Goal: Find specific page/section: Find specific page/section

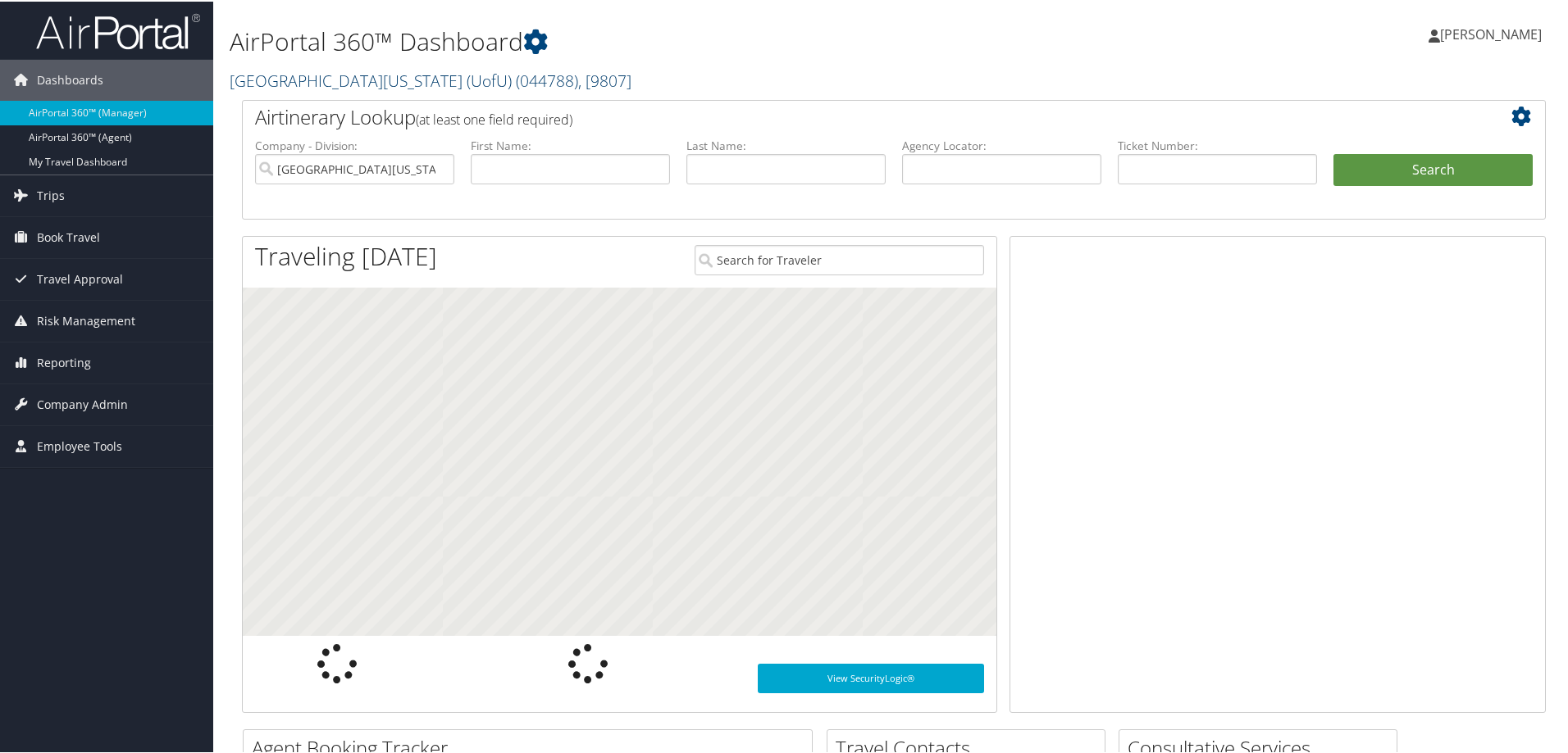
click at [296, 84] on link "[GEOGRAPHIC_DATA][US_STATE] (UofU) ( 044788 ) , [ 9807 ]" at bounding box center [430, 79] width 401 height 22
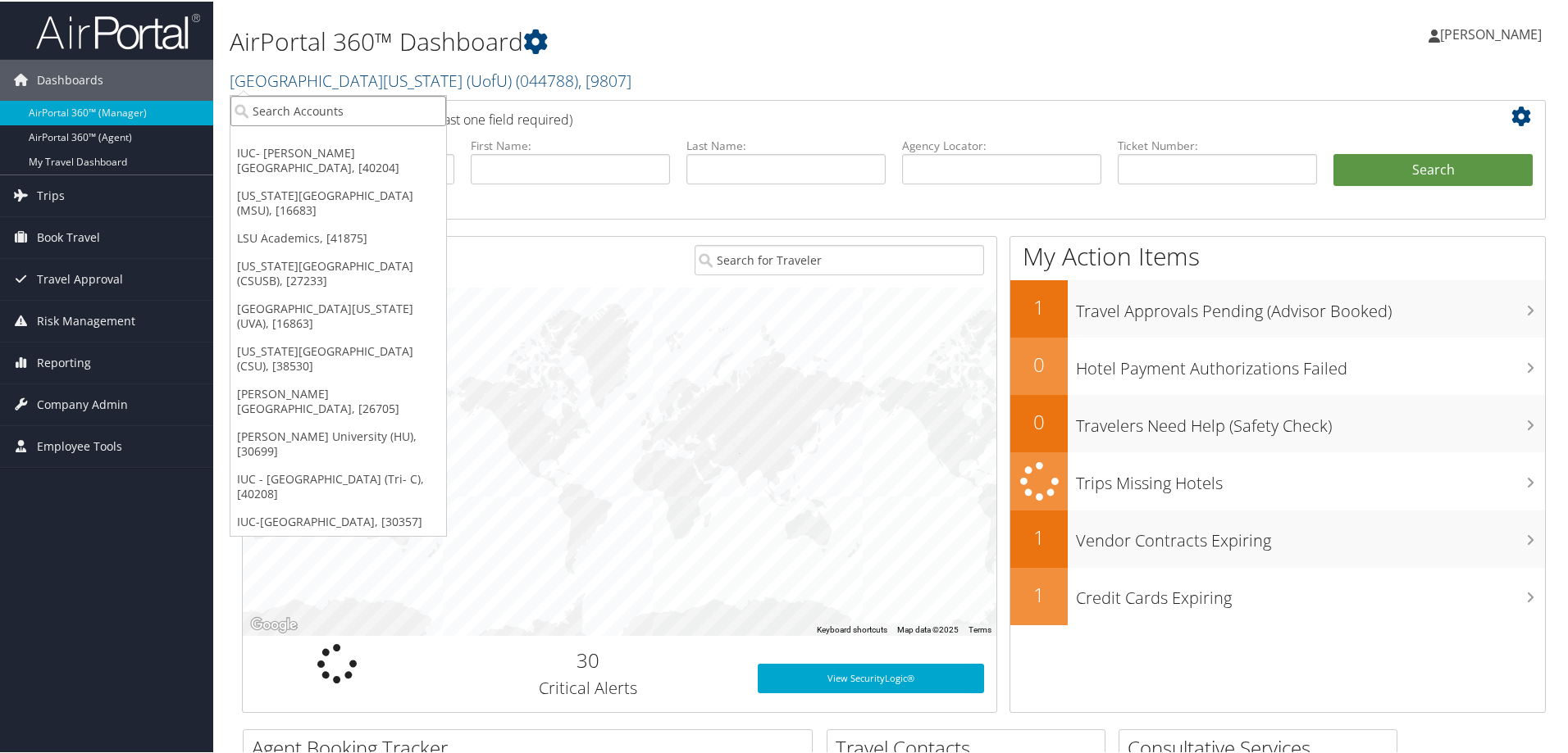
click at [271, 122] on input "search" at bounding box center [338, 109] width 216 height 30
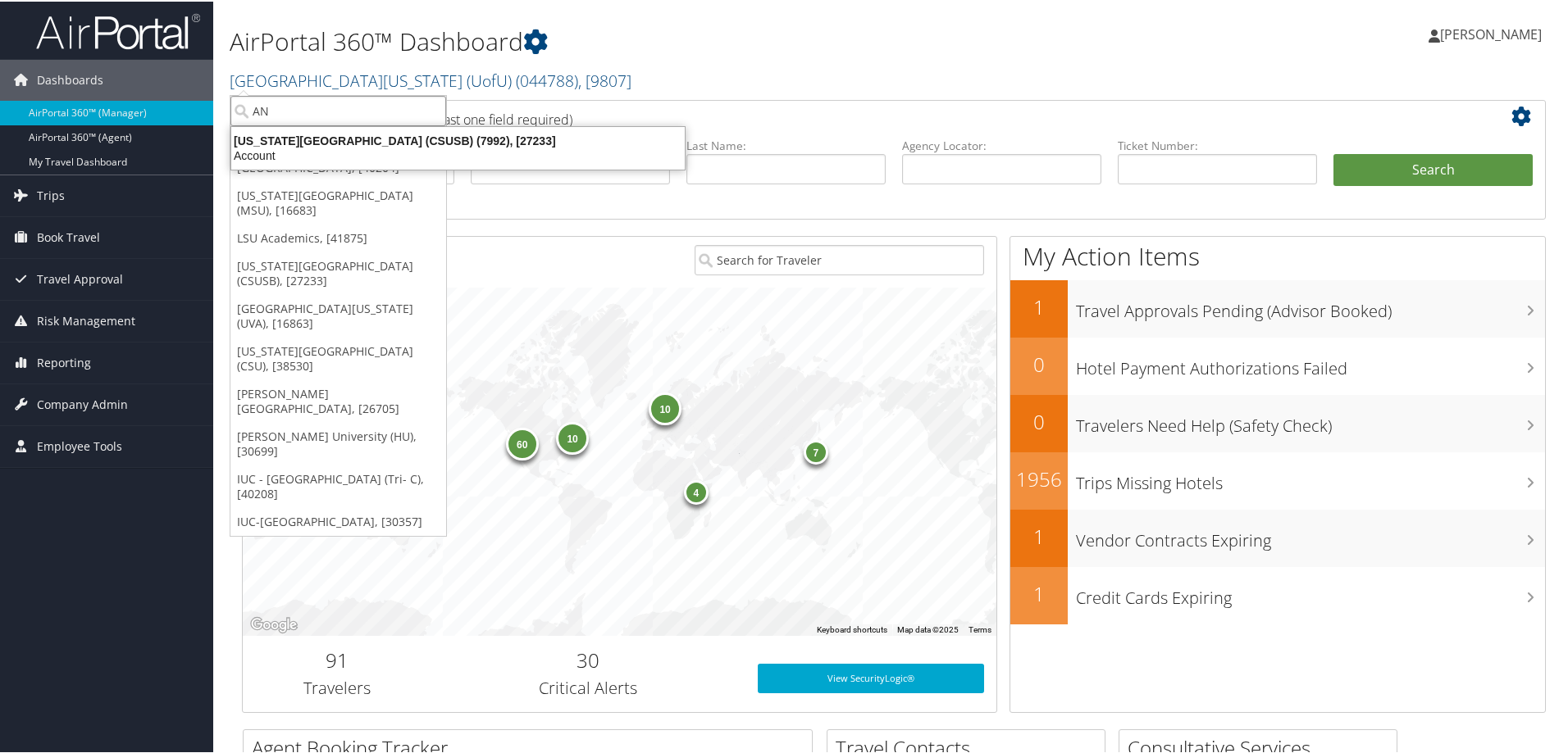
type input "N"
type input "S"
type input "O"
type input "USD"
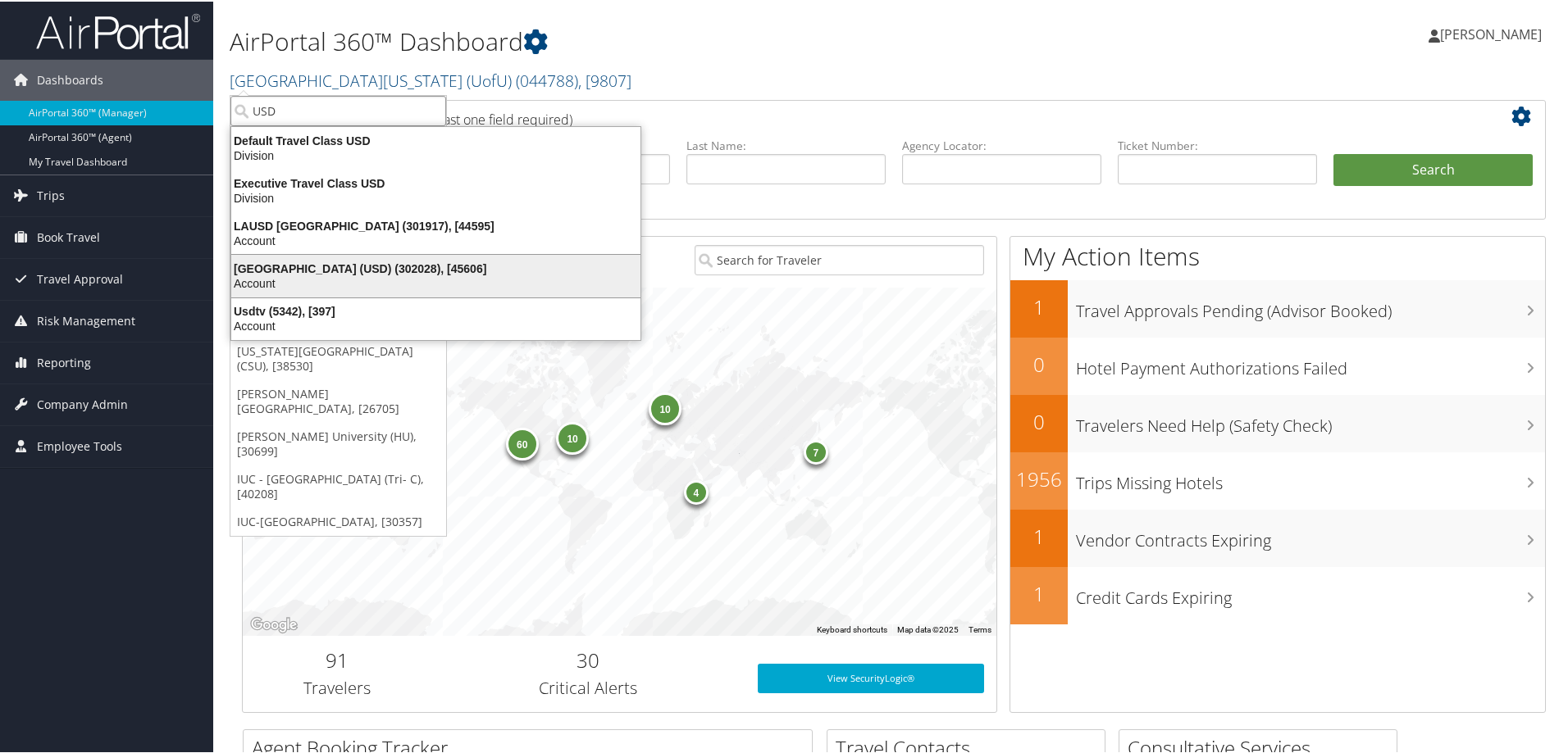
click at [271, 274] on div "[GEOGRAPHIC_DATA] (USD) (302028), [45606]" at bounding box center [436, 268] width 429 height 15
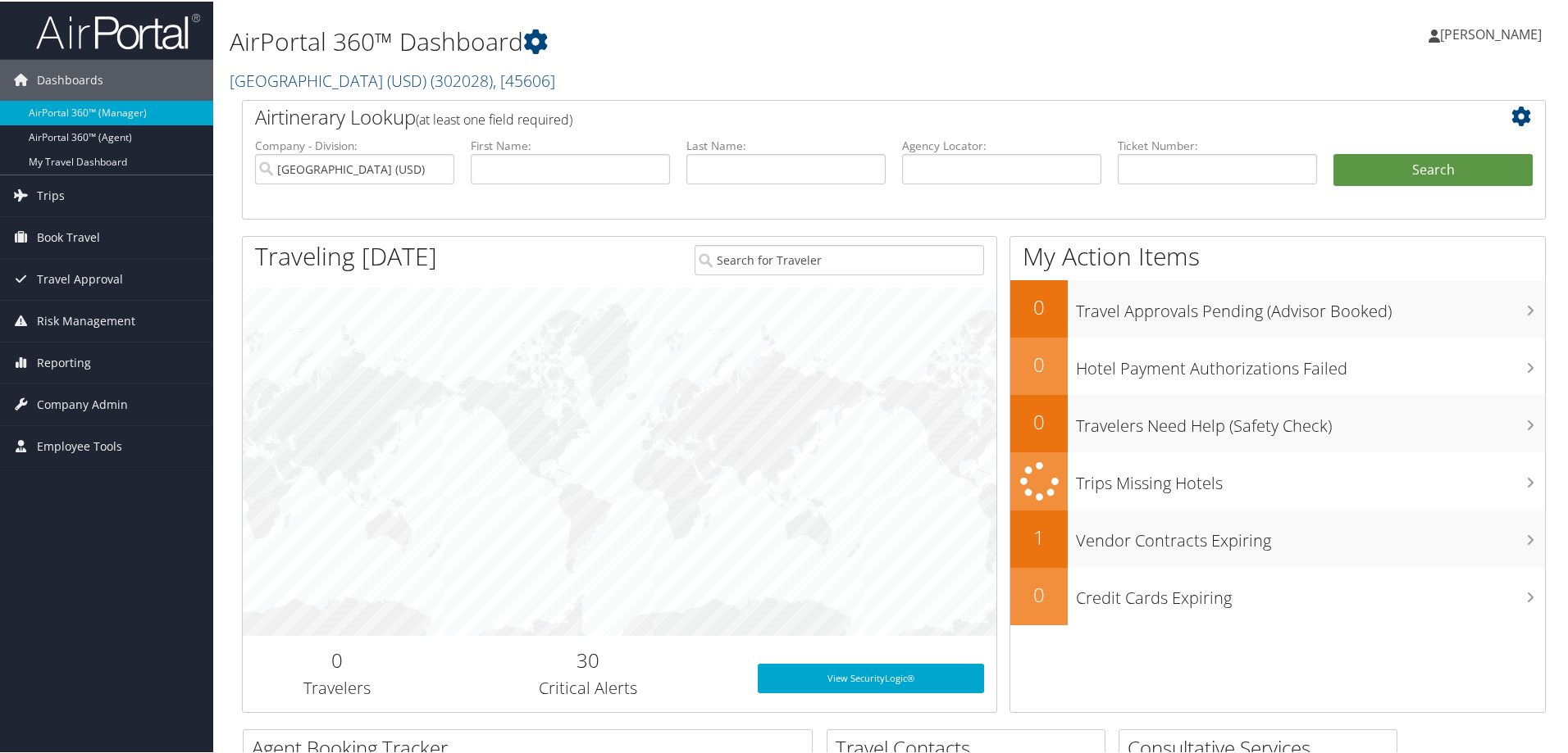
click at [72, 401] on span "Company Admin" at bounding box center [82, 403] width 91 height 41
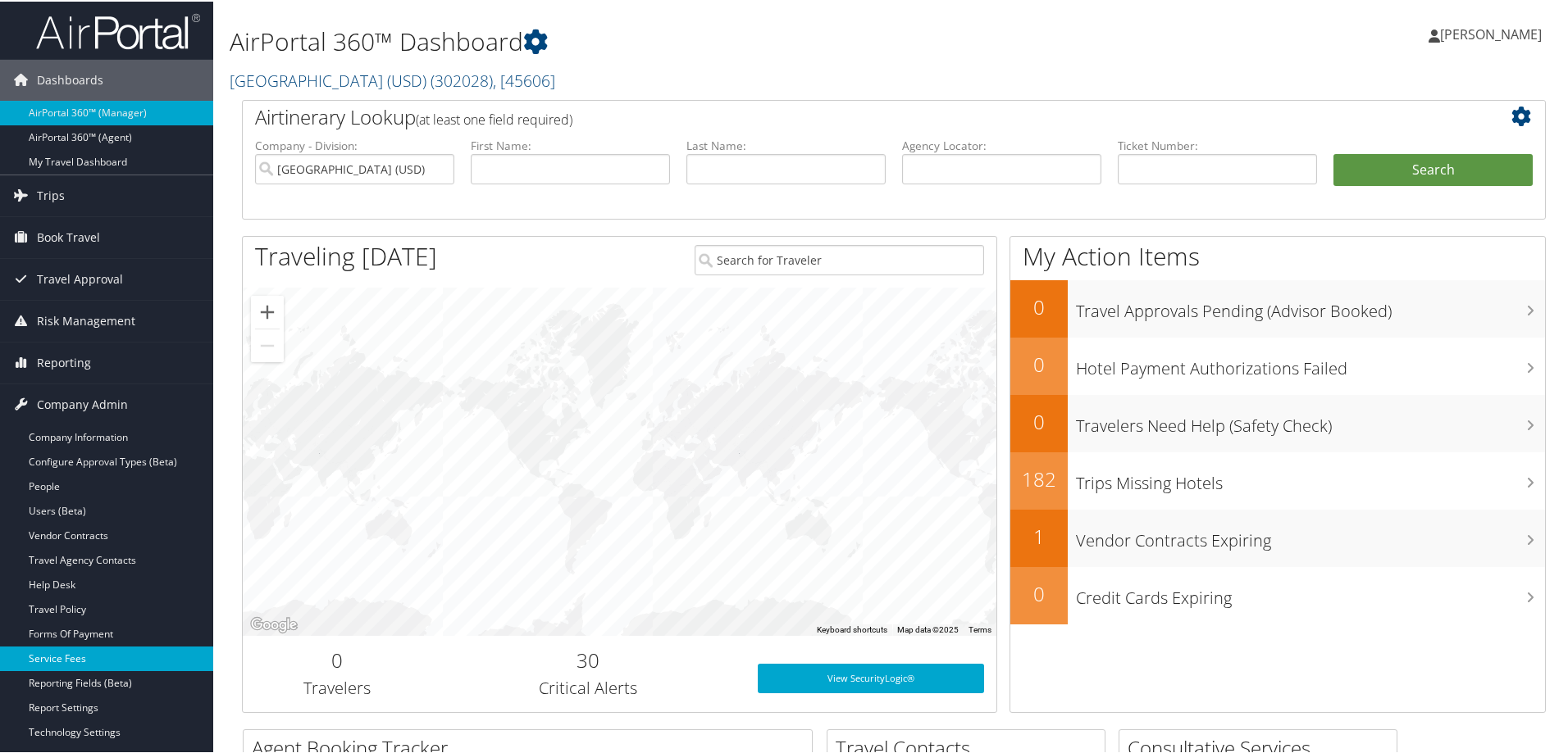
click at [52, 653] on link "Service Fees" at bounding box center [107, 656] width 213 height 24
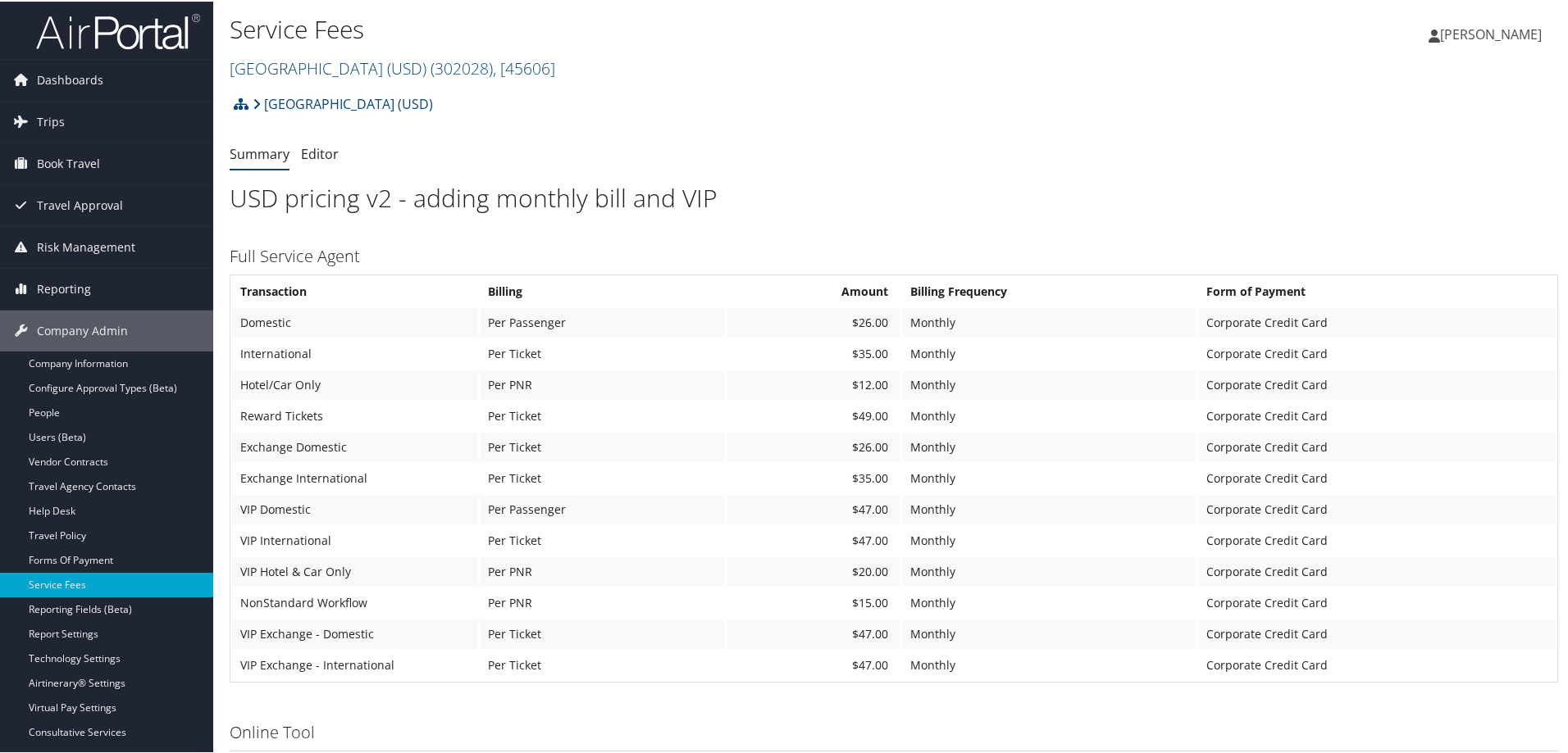
drag, startPoint x: 1566, startPoint y: 332, endPoint x: 1569, endPoint y: 353, distance: 21.2
click at [1567, 353] on html "Menu Dashboards ► AirPortal 360™ (Manager) AirPortal 360™ (Agent) My Travel Das…" at bounding box center [787, 376] width 1575 height 753
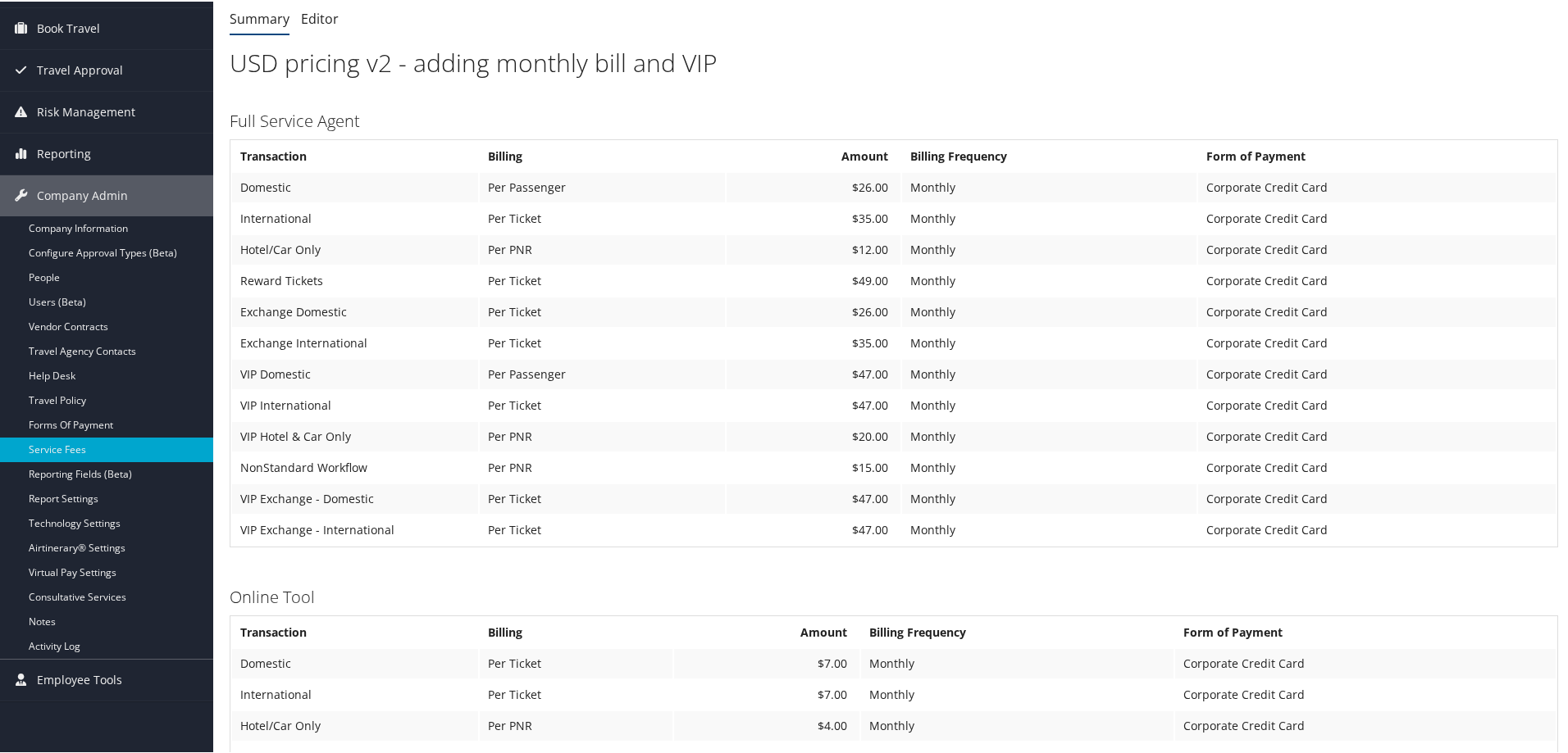
scroll to position [136, 0]
